Goal: Ask a question

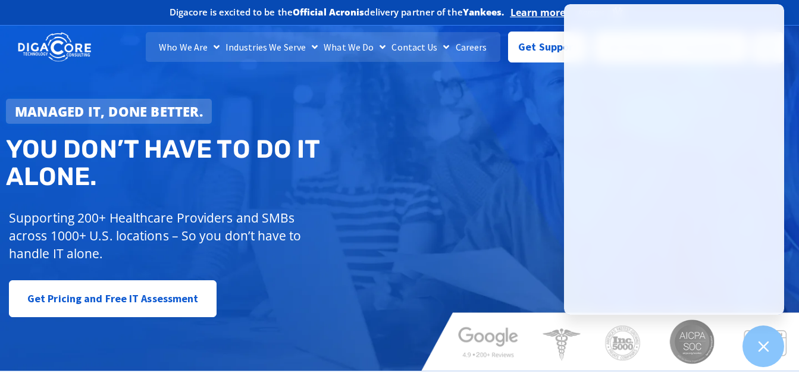
click at [482, 131] on div "Managed IT, done better. You don’t have to do IT alone. Supporting 200+ Healthc…" at bounding box center [399, 194] width 799 height 354
click at [767, 348] on icon at bounding box center [763, 346] width 15 height 15
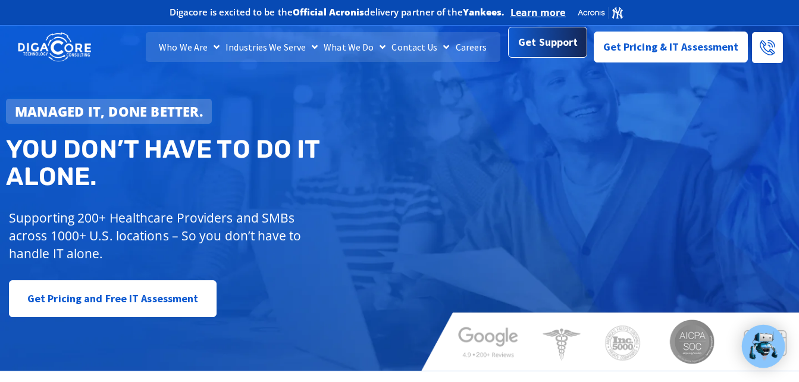
click at [569, 42] on span "Get Support" at bounding box center [548, 42] width 60 height 24
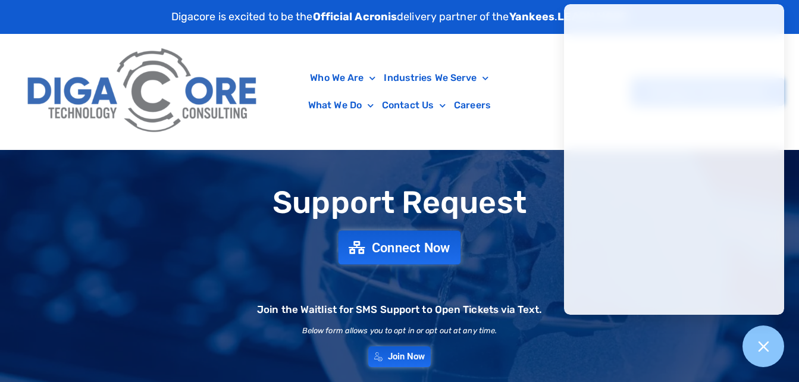
click at [383, 261] on link "Connect Now" at bounding box center [400, 247] width 123 height 34
click at [210, 221] on div "Support Request Connect Now Join the Waitlist for SMS Support to Open Tickets v…" at bounding box center [399, 276] width 799 height 193
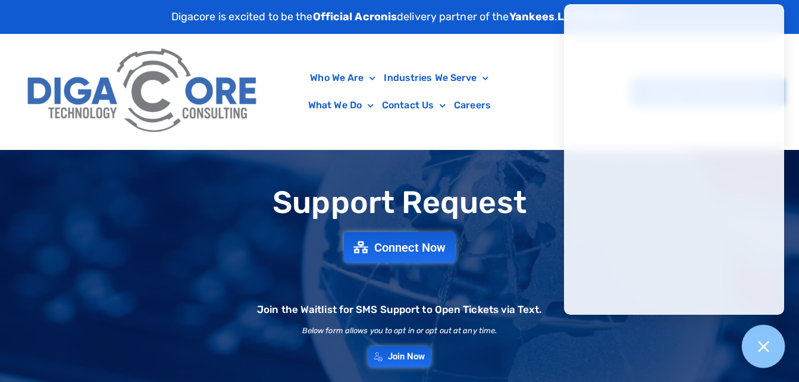
click at [763, 346] on icon at bounding box center [763, 346] width 11 height 11
